Goal: Obtain resource: Download file/media

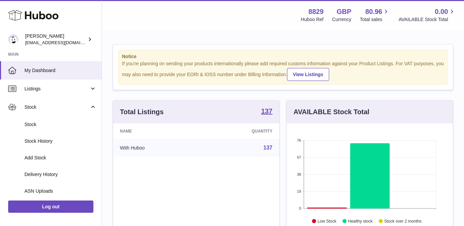
click at [26, 123] on span "Stock" at bounding box center [60, 124] width 72 height 6
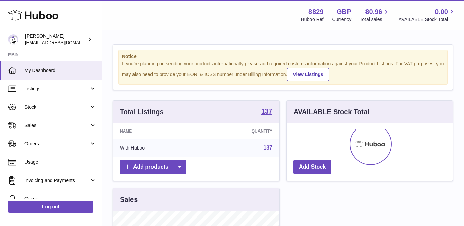
scroll to position [106, 166]
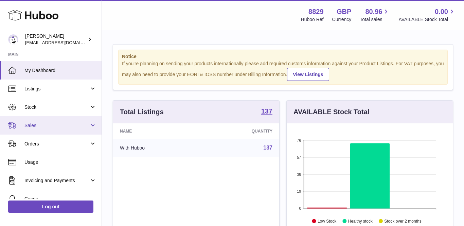
click at [33, 123] on span "Sales" at bounding box center [56, 125] width 65 height 6
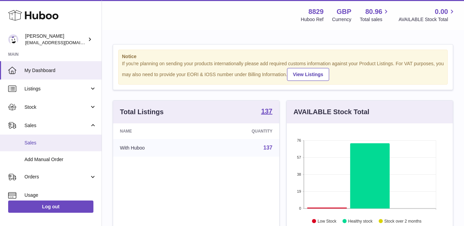
click at [37, 136] on link "Sales" at bounding box center [50, 142] width 101 height 17
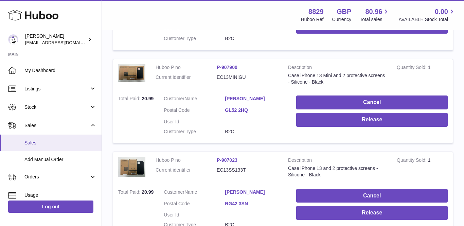
scroll to position [794, 0]
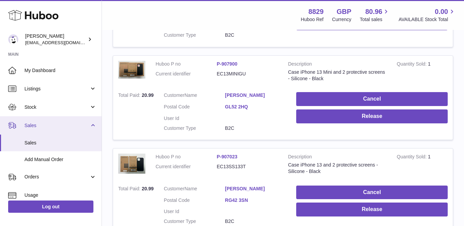
click at [32, 125] on span "Sales" at bounding box center [56, 125] width 65 height 6
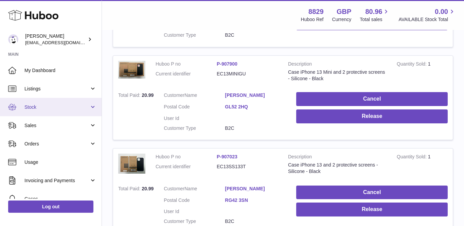
click at [41, 105] on span "Stock" at bounding box center [56, 107] width 65 height 6
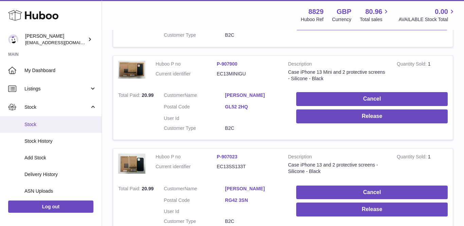
click at [37, 120] on link "Stock" at bounding box center [50, 124] width 101 height 17
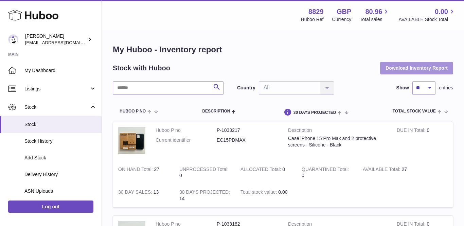
click at [396, 67] on button "Download Inventory Report" at bounding box center [416, 68] width 73 height 12
